Goal: Check status

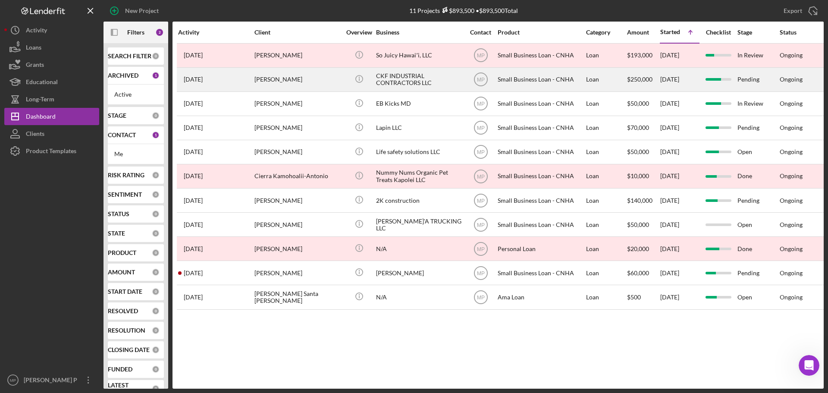
click at [439, 84] on div "CKF INDUSTRIAL CONTRACTORS LLC" at bounding box center [419, 79] width 86 height 23
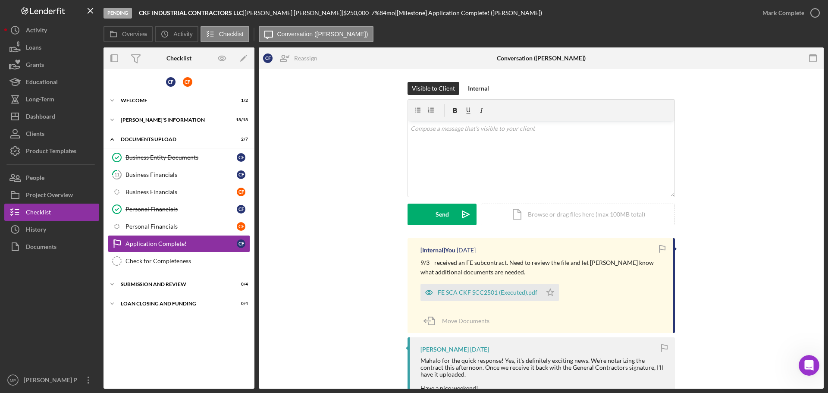
click at [72, 292] on div at bounding box center [51, 313] width 95 height 116
click at [63, 231] on button "Icon/History History" at bounding box center [51, 229] width 95 height 17
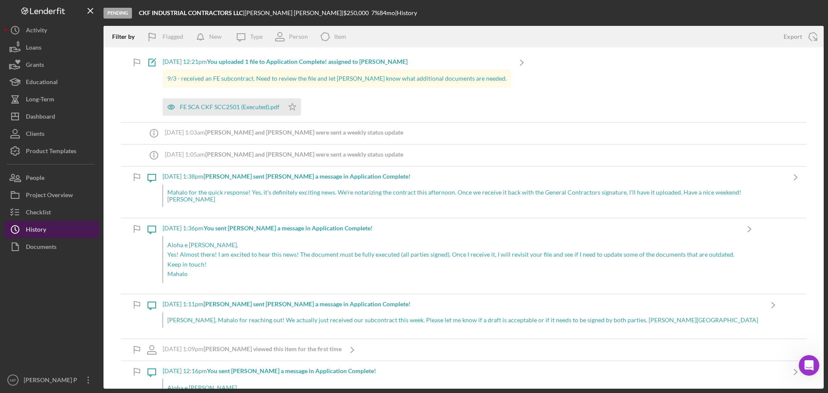
drag, startPoint x: 62, startPoint y: 304, endPoint x: 83, endPoint y: 226, distance: 81.0
click at [62, 304] on div at bounding box center [51, 313] width 95 height 116
